Goal: Task Accomplishment & Management: Manage account settings

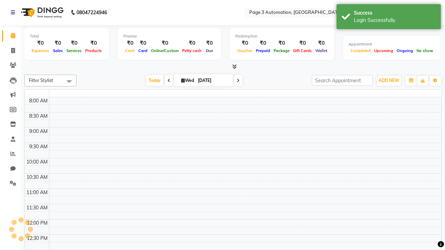
select select "en"
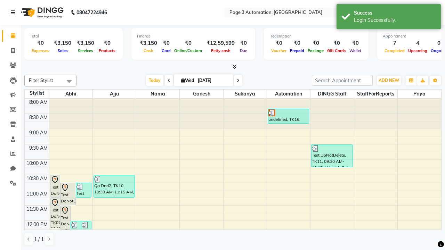
click at [14, 13] on icon at bounding box center [13, 12] width 4 height 5
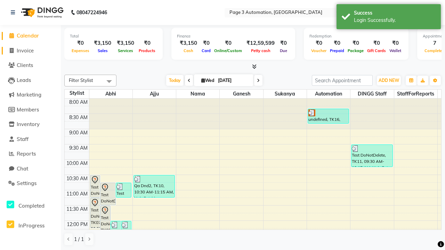
click at [30, 50] on span "Invoice" at bounding box center [25, 50] width 17 height 7
select select "2774"
select select "service"
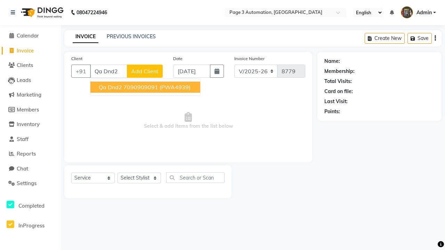
click at [146, 87] on ngb-highlight "7090909091" at bounding box center [140, 87] width 35 height 7
type input "7090909091"
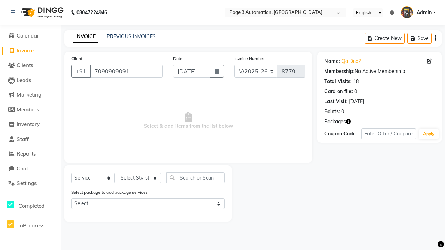
select select "71572"
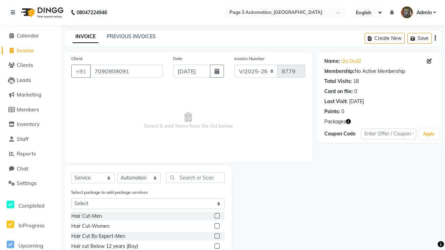
click at [216, 216] on label at bounding box center [216, 215] width 5 height 5
click at [216, 216] on input "checkbox" at bounding box center [216, 216] width 5 height 5
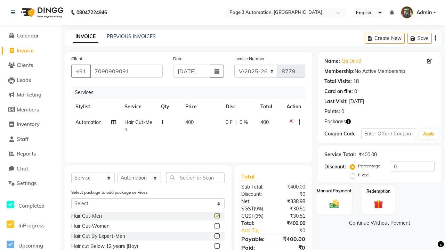
click at [334, 191] on label "Manual Payment" at bounding box center [334, 191] width 35 height 7
checkbox input "false"
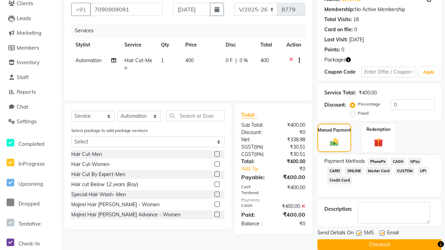
click at [359, 233] on label at bounding box center [358, 233] width 5 height 5
click at [359, 233] on input "checkbox" at bounding box center [358, 233] width 5 height 5
checkbox input "false"
click at [382, 233] on label at bounding box center [381, 233] width 5 height 5
click at [382, 233] on input "checkbox" at bounding box center [381, 233] width 5 height 5
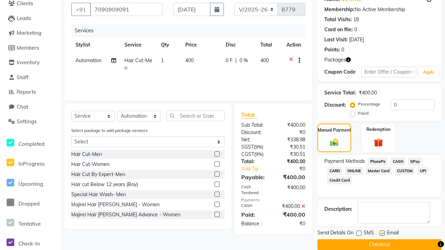
checkbox input "false"
click at [379, 245] on button "Checkout" at bounding box center [379, 244] width 124 height 11
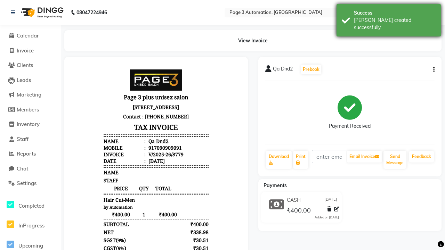
click at [388, 18] on div "[PERSON_NAME] created successfully." at bounding box center [395, 24] width 82 height 15
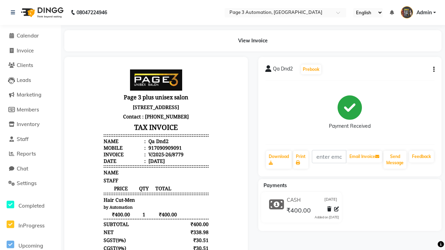
click at [432, 69] on button "button" at bounding box center [432, 69] width 4 height 7
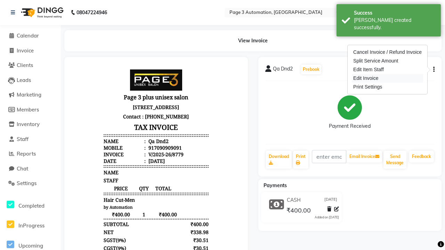
click at [387, 78] on div "Edit Invoice" at bounding box center [387, 78] width 71 height 9
select select "service"
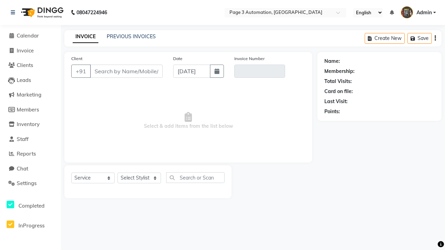
type input "7090909091"
type input "V/2025-26/8779"
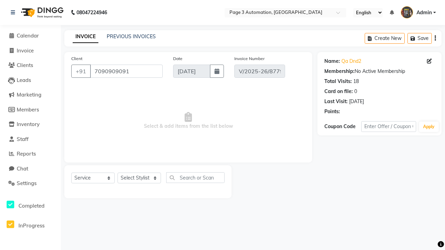
select select "71572"
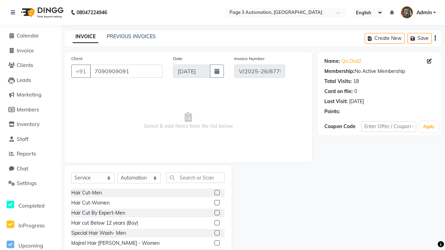
click at [216, 213] on label at bounding box center [216, 212] width 5 height 5
click at [216, 213] on input "checkbox" at bounding box center [216, 213] width 5 height 5
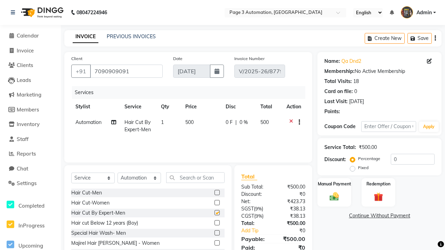
checkbox input "false"
select select "select"
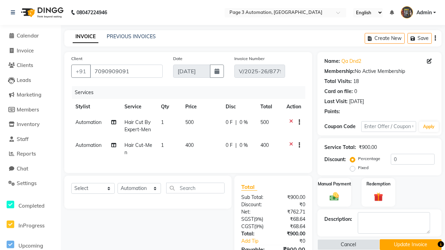
click at [410, 245] on button "Update Invoice" at bounding box center [410, 244] width 62 height 11
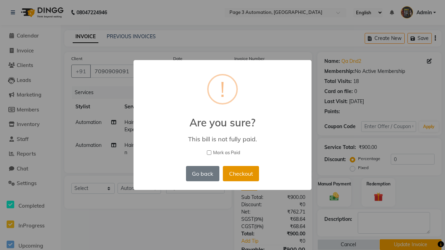
click at [235, 166] on button "Checkout" at bounding box center [241, 173] width 36 height 15
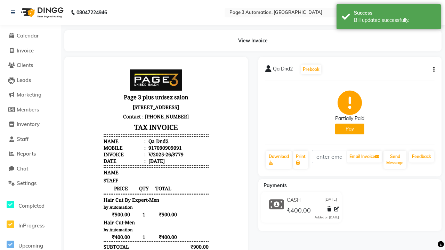
click at [388, 18] on div "Bill updated successfully." at bounding box center [395, 20] width 82 height 7
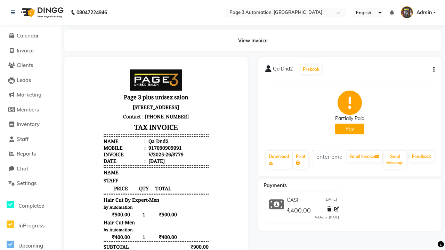
click at [432, 69] on button "button" at bounding box center [432, 69] width 4 height 7
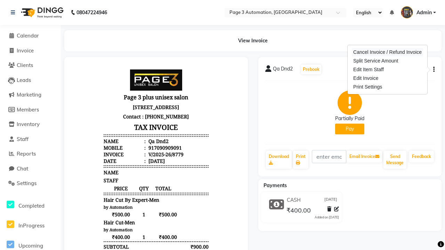
click at [387, 52] on div "Cancel Invoice / Refund Invoice" at bounding box center [387, 52] width 71 height 9
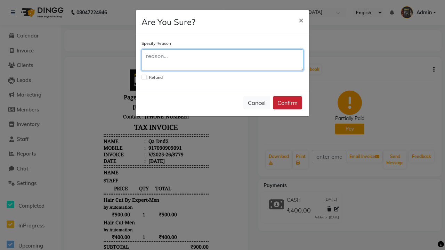
click at [222, 60] on textarea at bounding box center [222, 60] width 162 height 22
type textarea "Testing"
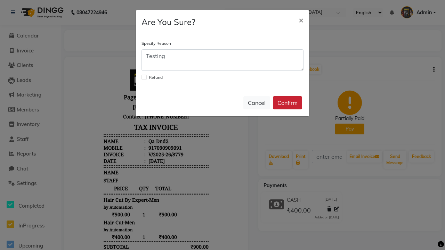
click at [287, 103] on button "Confirm" at bounding box center [287, 102] width 29 height 13
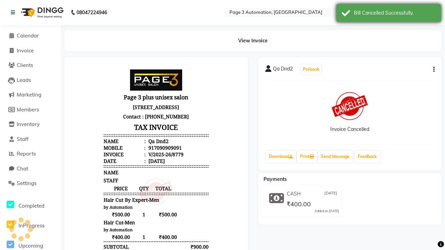
click at [388, 14] on div "Bill Cancelled Successfully." at bounding box center [395, 12] width 82 height 7
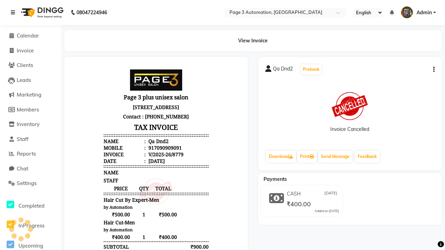
click at [14, 13] on icon at bounding box center [13, 12] width 4 height 5
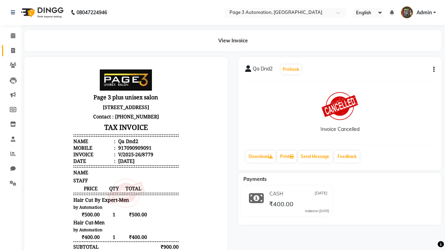
click at [10, 50] on span at bounding box center [13, 51] width 12 height 8
select select "2774"
select select "service"
